Goal: Task Accomplishment & Management: Complete application form

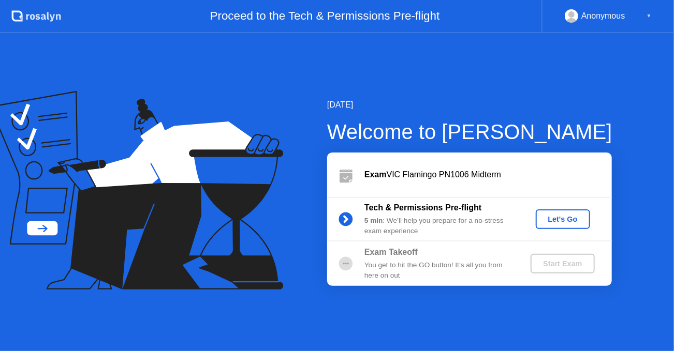
click at [564, 215] on div "Let's Go" at bounding box center [563, 219] width 46 height 8
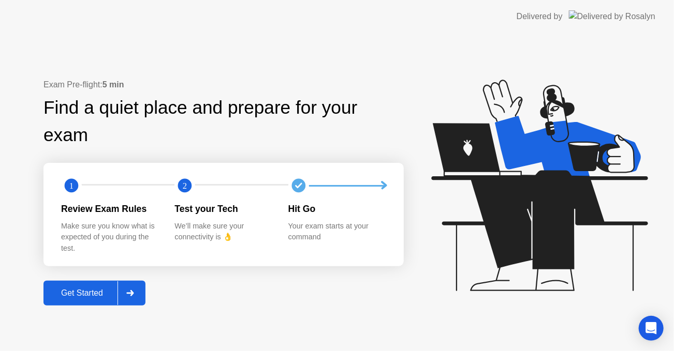
click at [101, 289] on div "Get Started" at bounding box center [82, 293] width 71 height 9
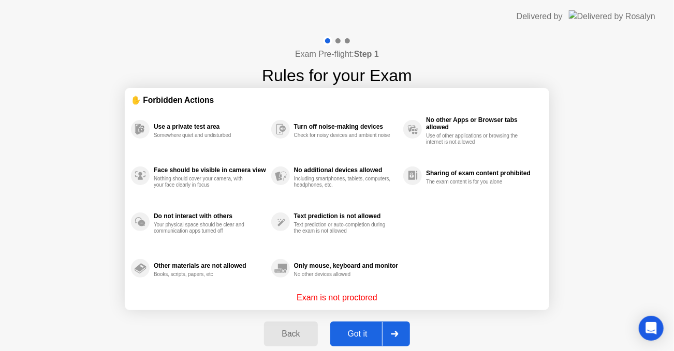
click at [367, 327] on button "Got it" at bounding box center [370, 334] width 80 height 25
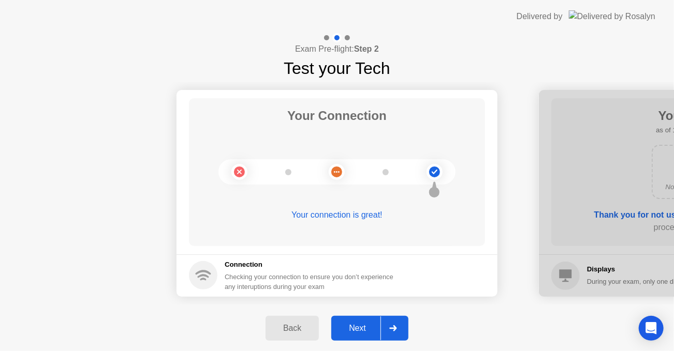
click at [393, 322] on div at bounding box center [392, 329] width 25 height 24
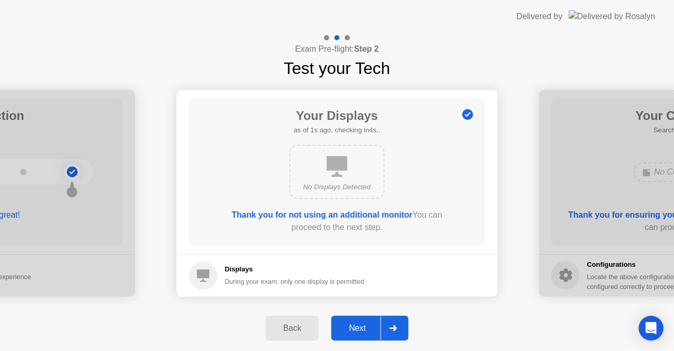
click at [393, 322] on div at bounding box center [392, 329] width 25 height 24
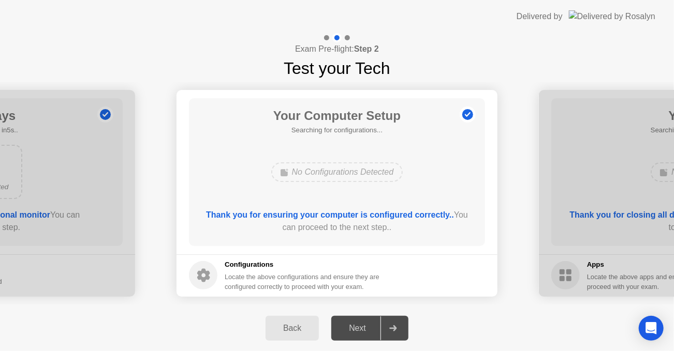
click at [393, 328] on icon at bounding box center [392, 329] width 7 height 6
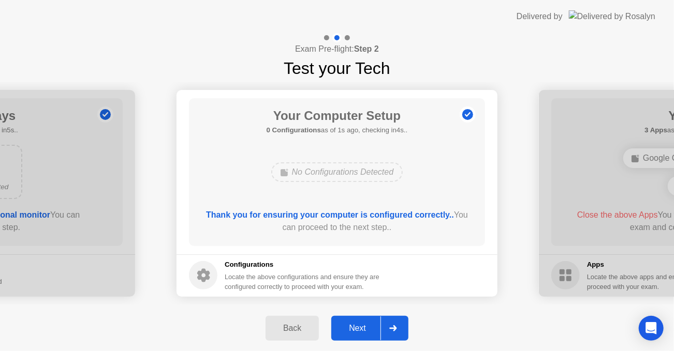
click at [386, 327] on div at bounding box center [392, 329] width 25 height 24
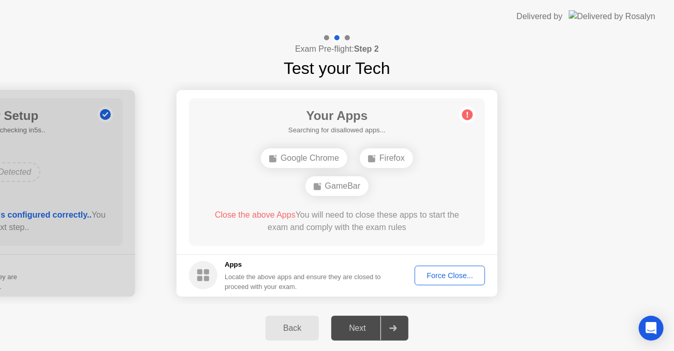
click at [437, 274] on div "Force Close..." at bounding box center [449, 276] width 63 height 8
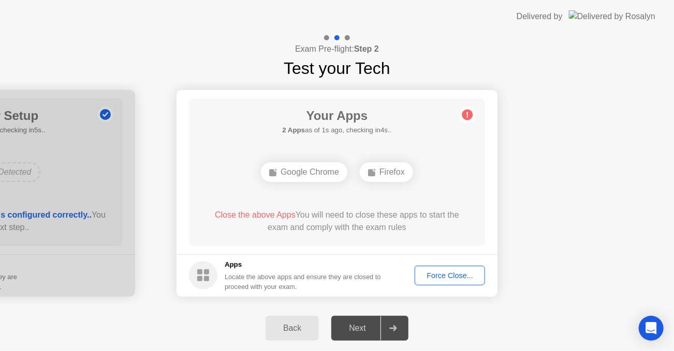
click at [438, 278] on div "Force Close..." at bounding box center [449, 276] width 63 height 8
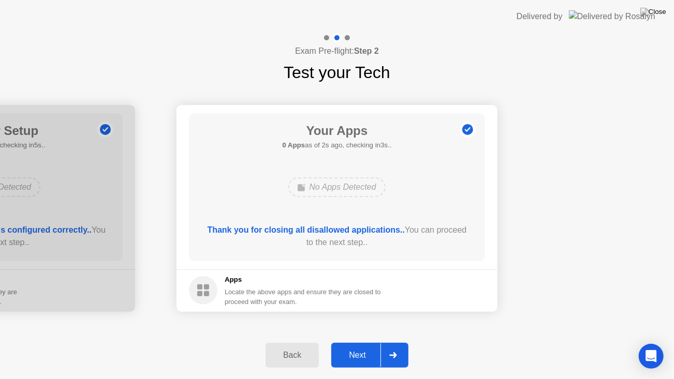
click at [387, 347] on div at bounding box center [392, 356] width 25 height 24
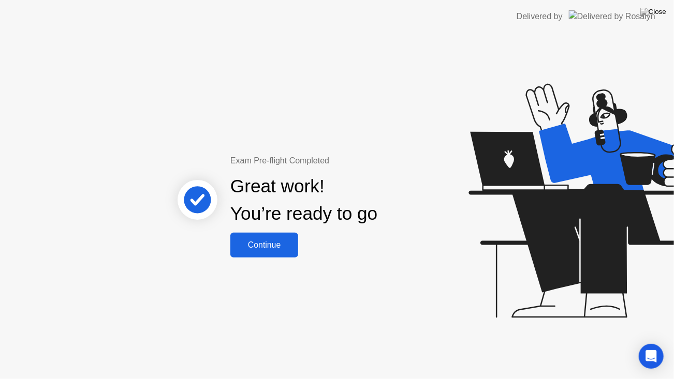
click at [261, 252] on button "Continue" at bounding box center [264, 245] width 68 height 25
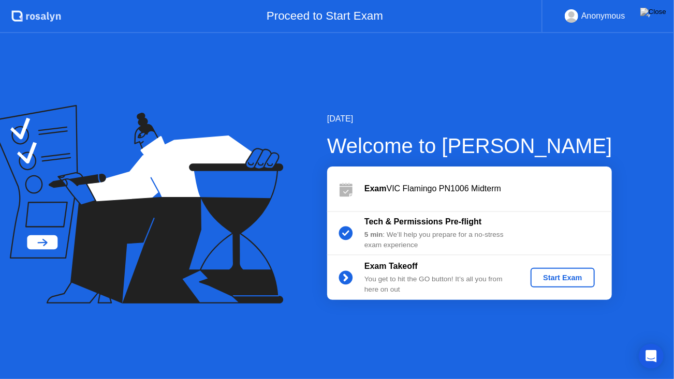
click at [553, 277] on div "Start Exam" at bounding box center [562, 278] width 55 height 8
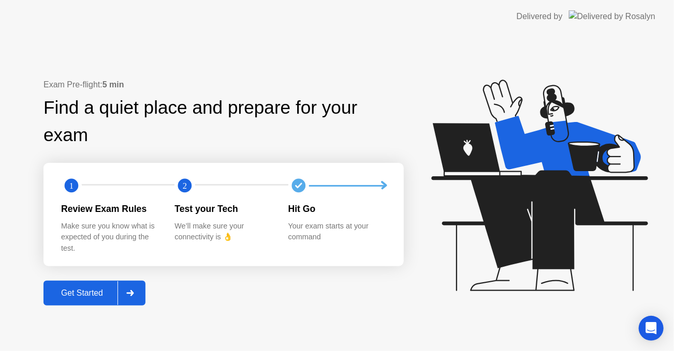
click at [139, 282] on div at bounding box center [129, 294] width 25 height 24
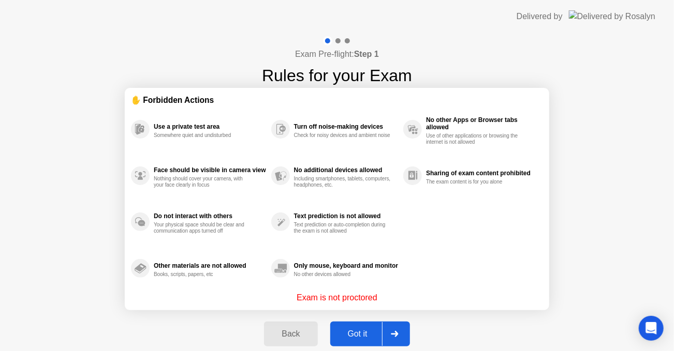
click at [382, 336] on div at bounding box center [394, 334] width 25 height 24
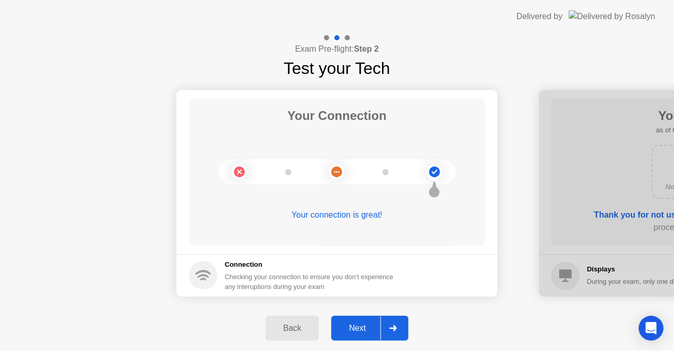
click at [382, 336] on div at bounding box center [392, 329] width 25 height 24
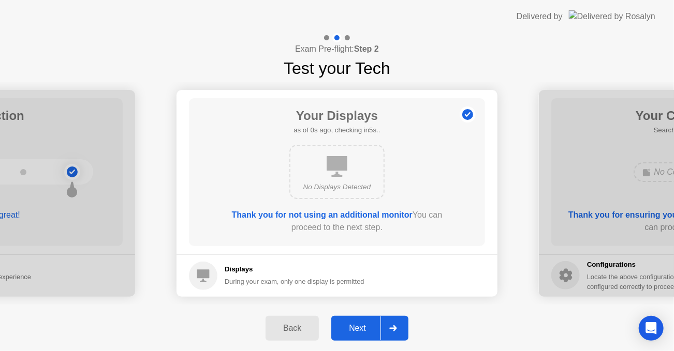
click at [382, 336] on div at bounding box center [392, 329] width 25 height 24
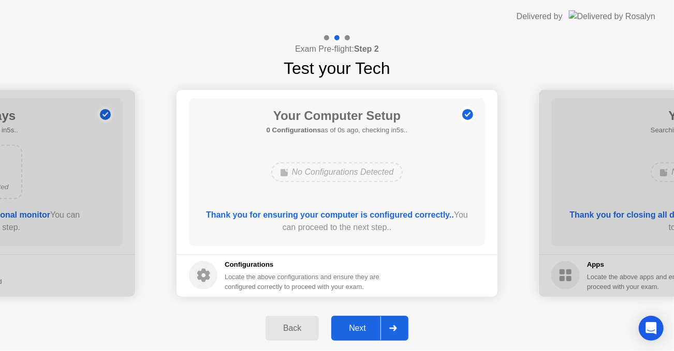
click at [387, 326] on div at bounding box center [392, 329] width 25 height 24
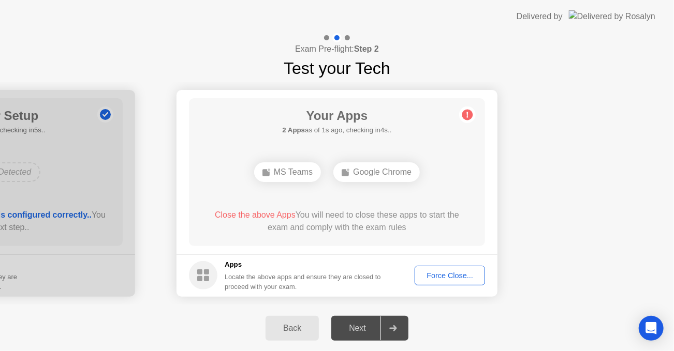
click at [453, 270] on button "Force Close..." at bounding box center [450, 276] width 70 height 20
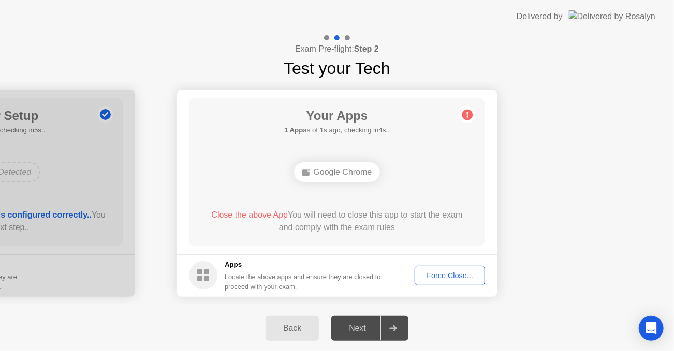
click at [444, 274] on div "Force Close..." at bounding box center [449, 276] width 63 height 8
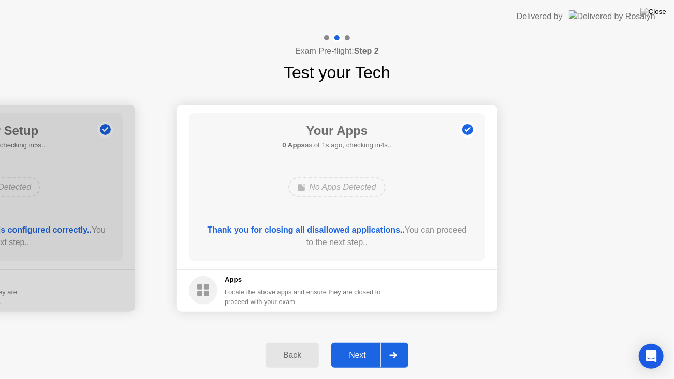
click at [393, 351] on icon at bounding box center [393, 355] width 8 height 6
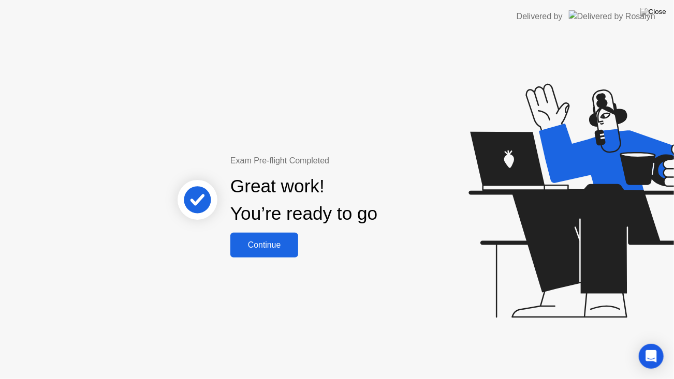
click at [257, 239] on button "Continue" at bounding box center [264, 245] width 68 height 25
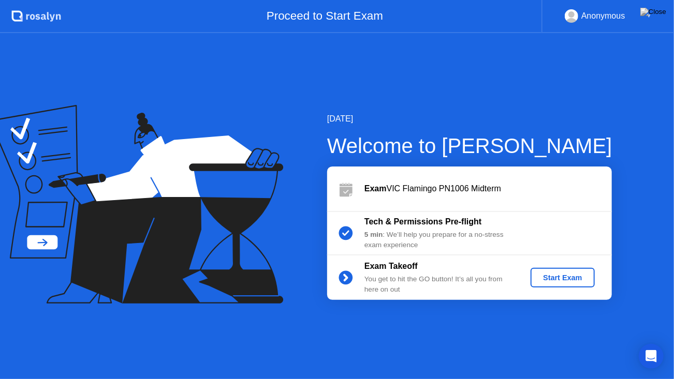
click at [559, 281] on div "Start Exam" at bounding box center [562, 278] width 55 height 8
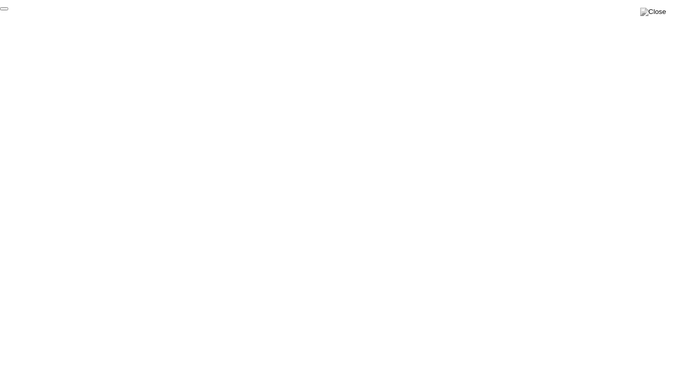
click div "End Proctoring Session"
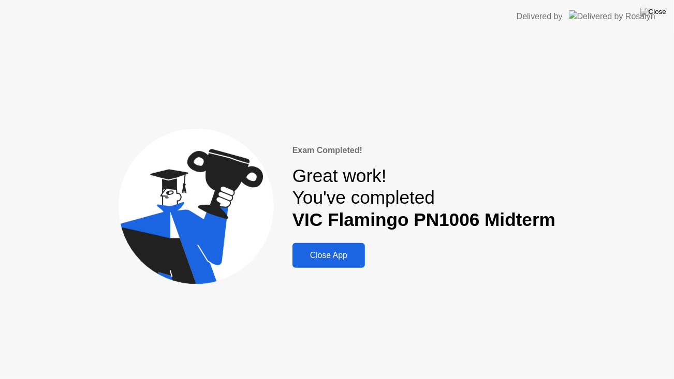
click at [344, 259] on div "Close App" at bounding box center [329, 255] width 66 height 9
